Goal: Task Accomplishment & Management: Use online tool/utility

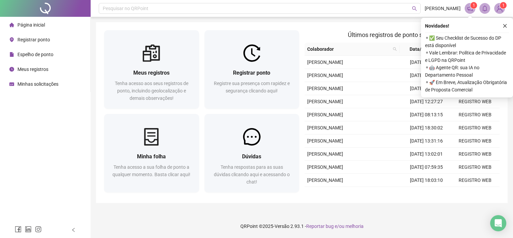
click at [26, 37] on span "Registrar ponto" at bounding box center [33, 39] width 33 height 5
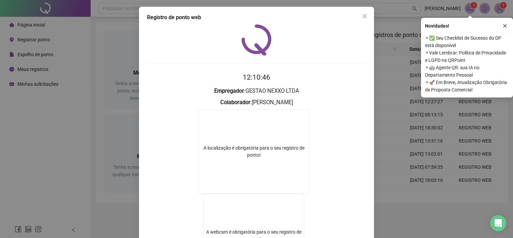
drag, startPoint x: 361, startPoint y: 15, endPoint x: 54, endPoint y: 27, distance: 307.3
click at [362, 15] on icon "close" at bounding box center [364, 15] width 5 height 5
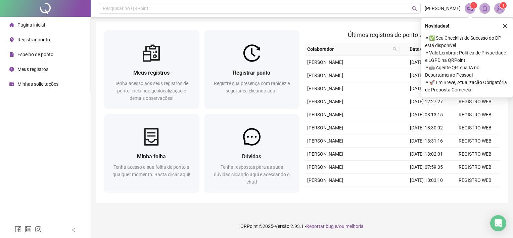
click at [24, 45] on div "Registrar ponto" at bounding box center [29, 39] width 41 height 13
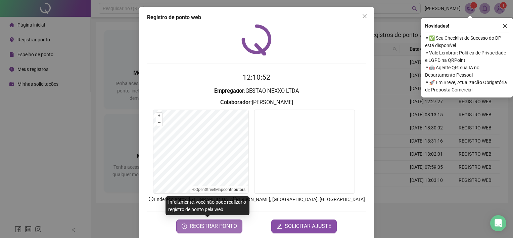
click at [223, 222] on span "REGISTRAR PONTO" at bounding box center [213, 226] width 47 height 8
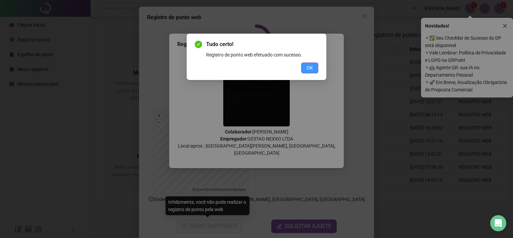
click at [308, 70] on button "OK" at bounding box center [309, 67] width 17 height 11
